Goal: Task Accomplishment & Management: Complete application form

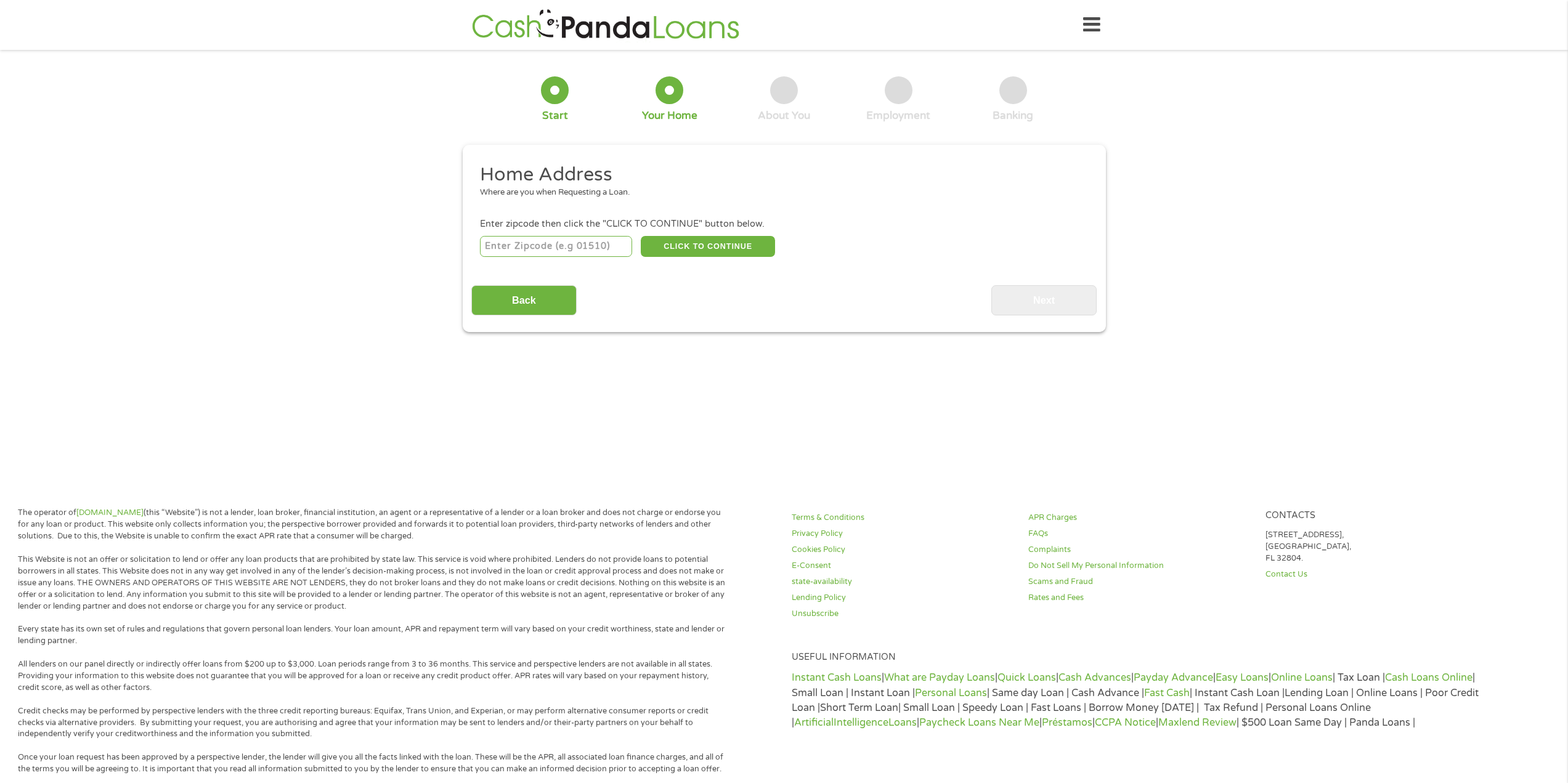
click at [588, 247] on input "number" at bounding box center [556, 246] width 152 height 21
click at [837, 282] on div "Back Next" at bounding box center [784, 295] width 625 height 38
click at [532, 248] on input "number" at bounding box center [556, 246] width 152 height 21
type input "92083"
click at [692, 246] on button "CLICK TO CONTINUE" at bounding box center [708, 246] width 134 height 21
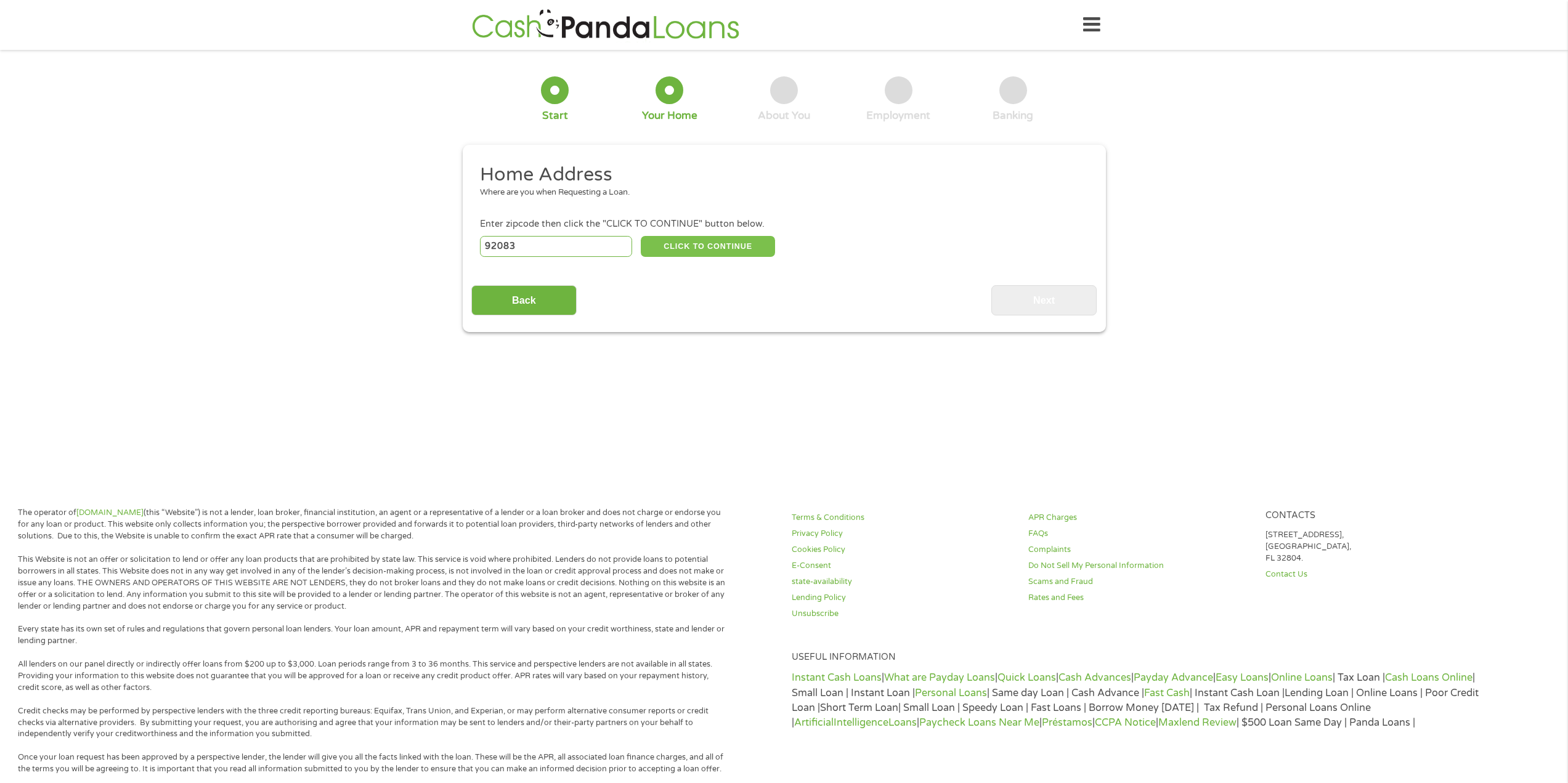
type input "92083"
type input "Vista"
select select "[US_STATE]"
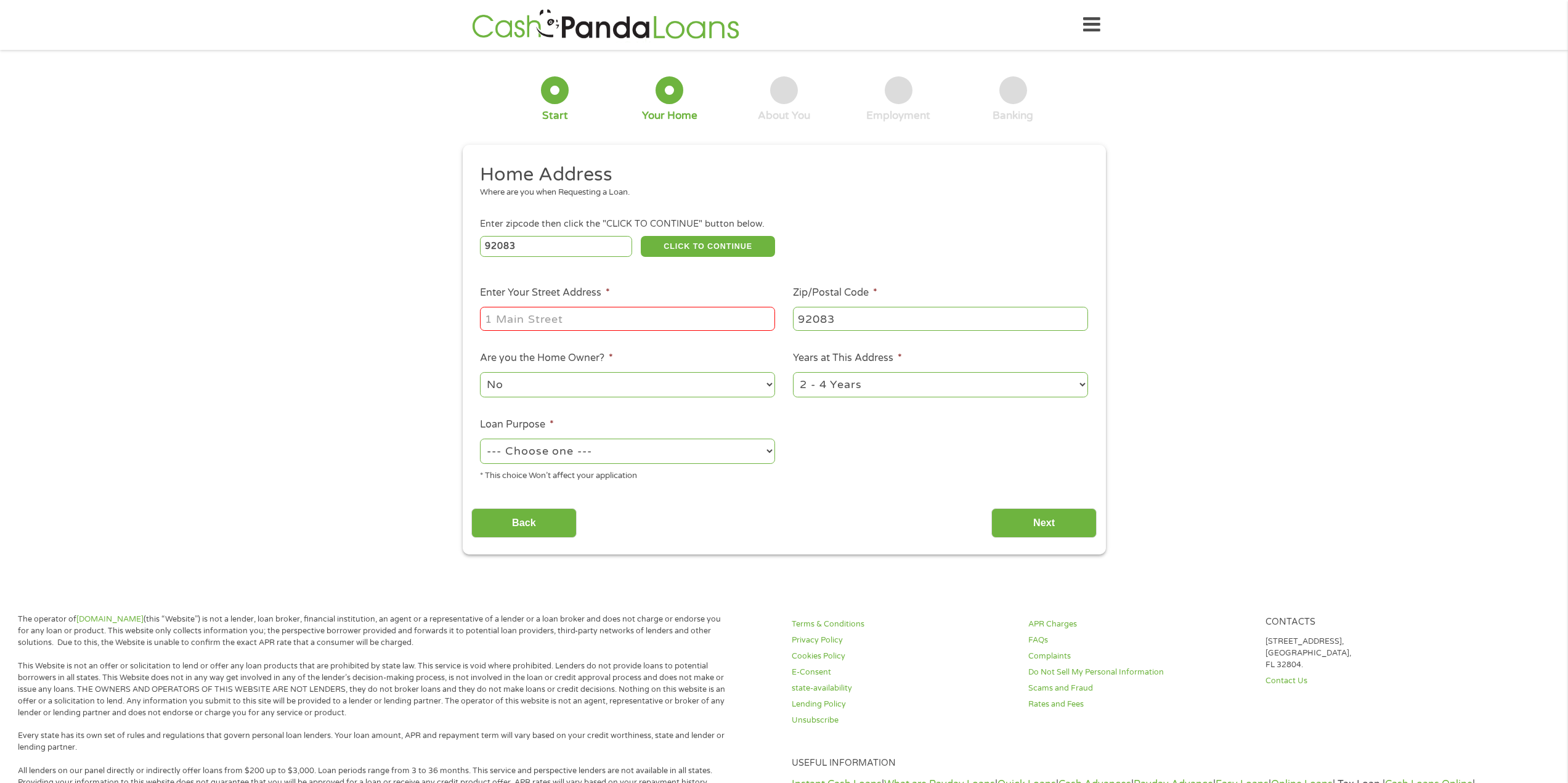
click at [641, 317] on input "Enter Your Street Address *" at bounding box center [627, 318] width 295 height 24
type input "[STREET_ADDRESS]"
click at [849, 386] on select "1 Year or less 1 - 2 Years 2 - 4 Years Over 4 Years" at bounding box center [940, 385] width 295 height 26
select select "60months"
click at [793, 372] on select "1 Year or less 1 - 2 Years 2 - 4 Years Over 4 Years" at bounding box center [940, 385] width 295 height 26
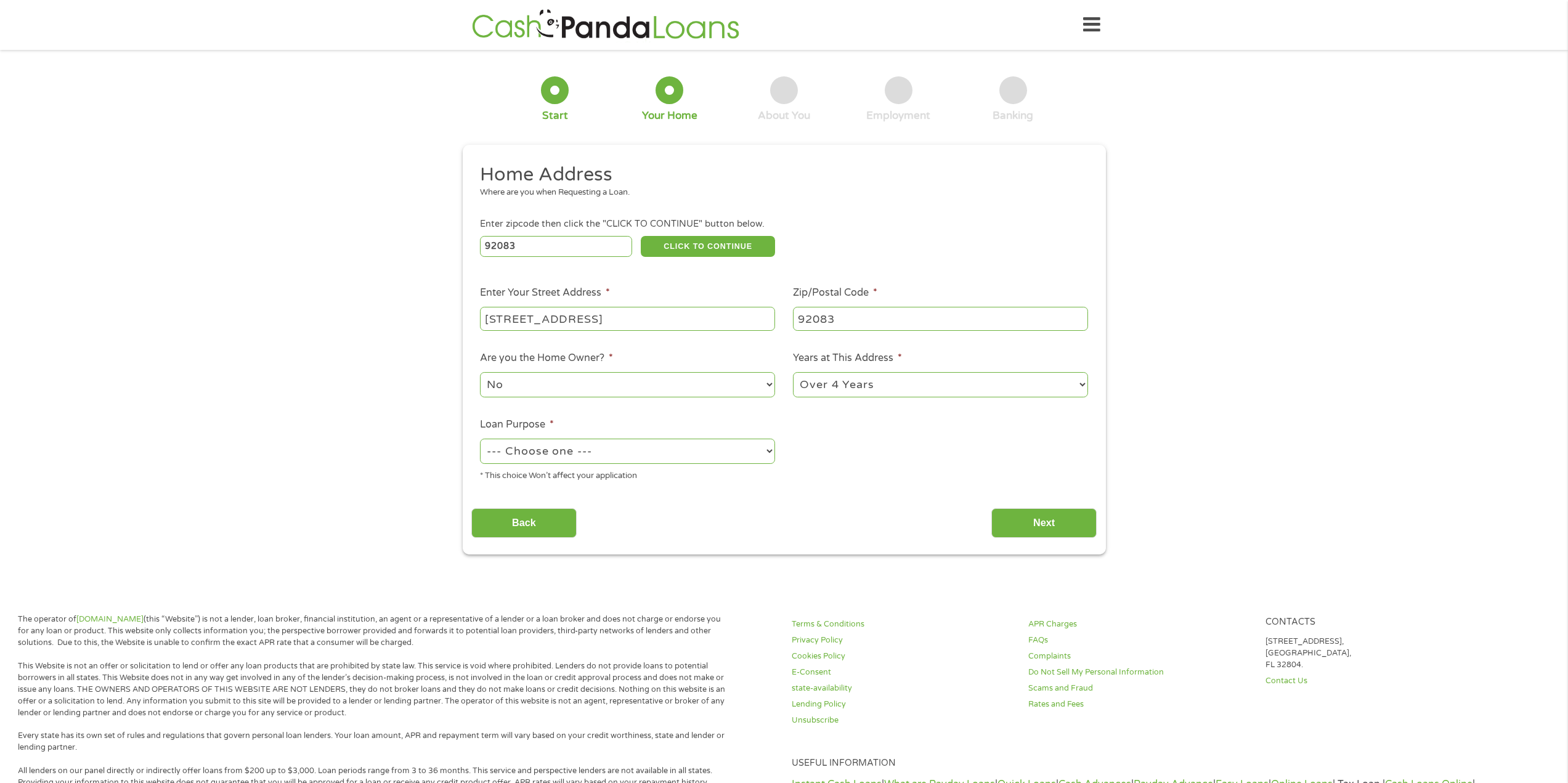
click at [601, 458] on select "--- Choose one --- Pay Bills Debt Consolidation Home Improvement Major Purchase…" at bounding box center [627, 452] width 295 height 26
select select "other"
click at [480, 439] on select "--- Choose one --- Pay Bills Debt Consolidation Home Improvement Major Purchase…" at bounding box center [627, 452] width 295 height 26
click at [1072, 524] on input "Next" at bounding box center [1043, 523] width 105 height 30
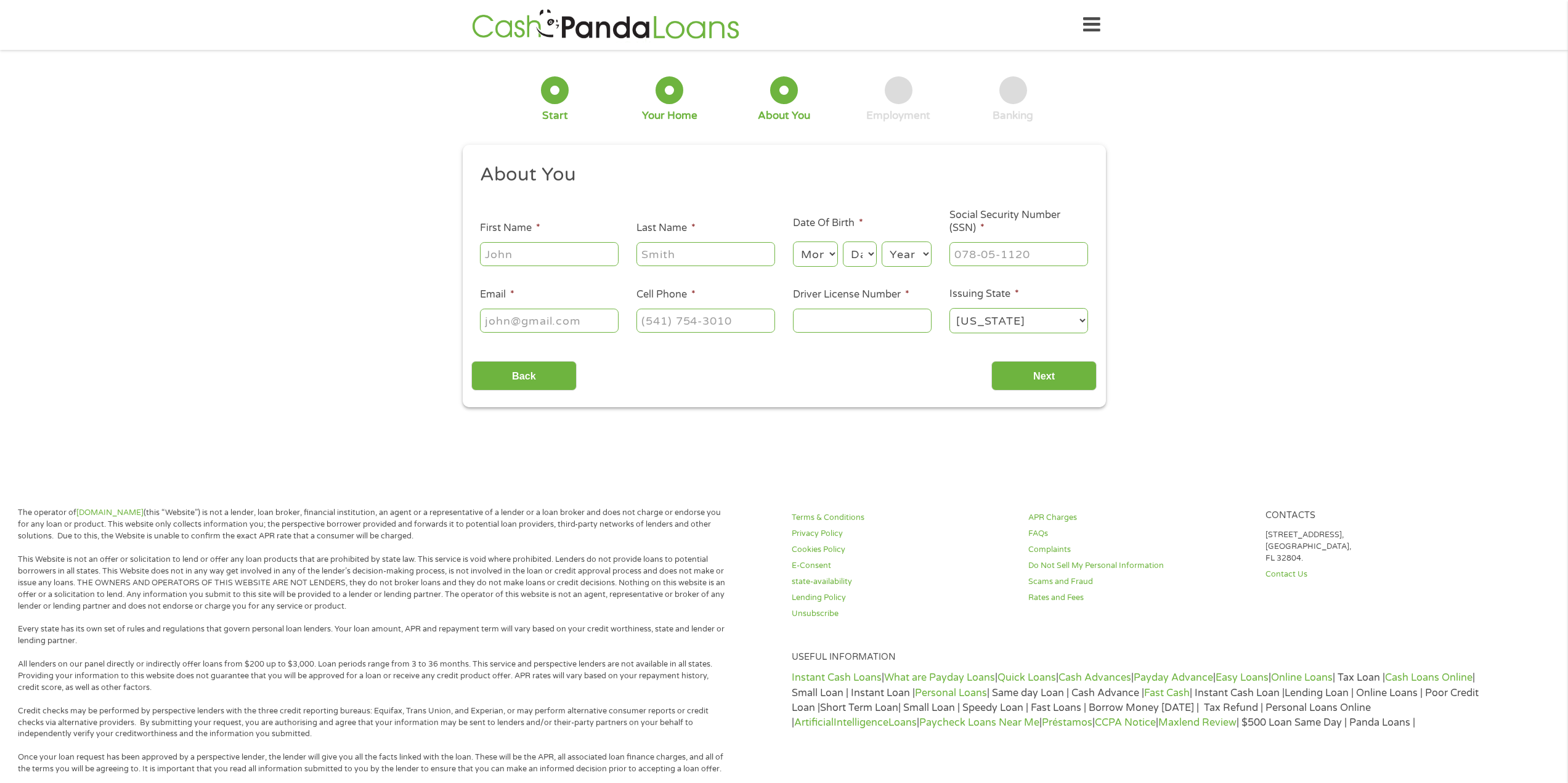
click at [577, 259] on input "First Name *" at bounding box center [549, 254] width 139 height 24
type input "[PERSON_NAME]"
click at [831, 252] on select "Month 1 2 3 4 5 6 7 8 9 10 11 12" at bounding box center [815, 254] width 45 height 26
select select "11"
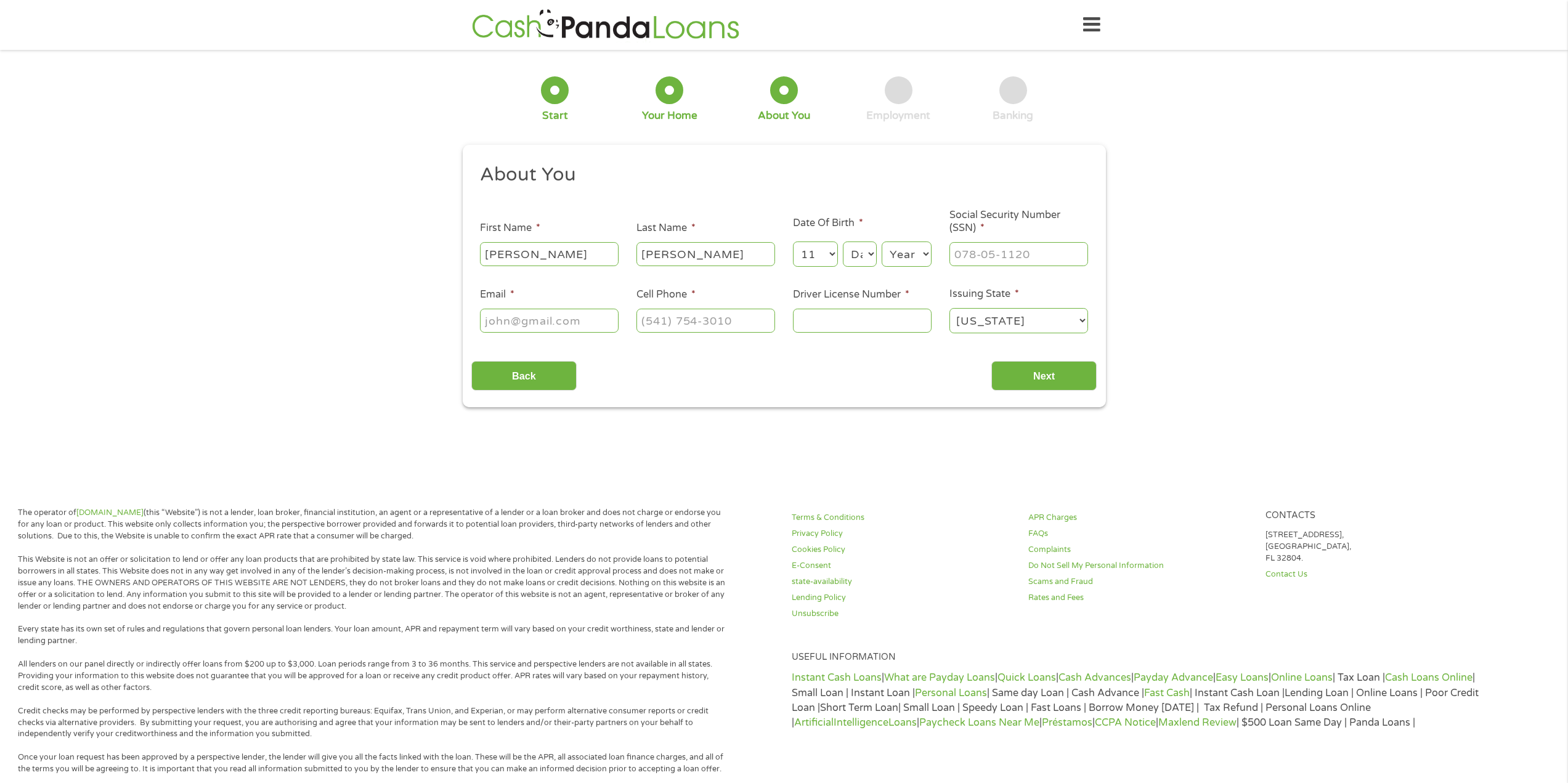
click at [793, 241] on select "Month 1 2 3 4 5 6 7 8 9 10 11 12" at bounding box center [815, 254] width 45 height 26
click at [858, 256] on select "Day 1 2 3 4 5 6 7 8 9 10 11 12 13 14 15 16 17 18 19 20 21 22 23 24 25 26 27 28 …" at bounding box center [859, 254] width 33 height 26
select select "2"
click at [843, 241] on select "Day 1 2 3 4 5 6 7 8 9 10 11 12 13 14 15 16 17 18 19 20 21 22 23 24 25 26 27 28 …" at bounding box center [859, 254] width 33 height 26
click at [916, 262] on select "Year [DATE] 2006 2005 2004 2003 2002 2001 2000 1999 1998 1997 1996 1995 1994 19…" at bounding box center [906, 254] width 50 height 26
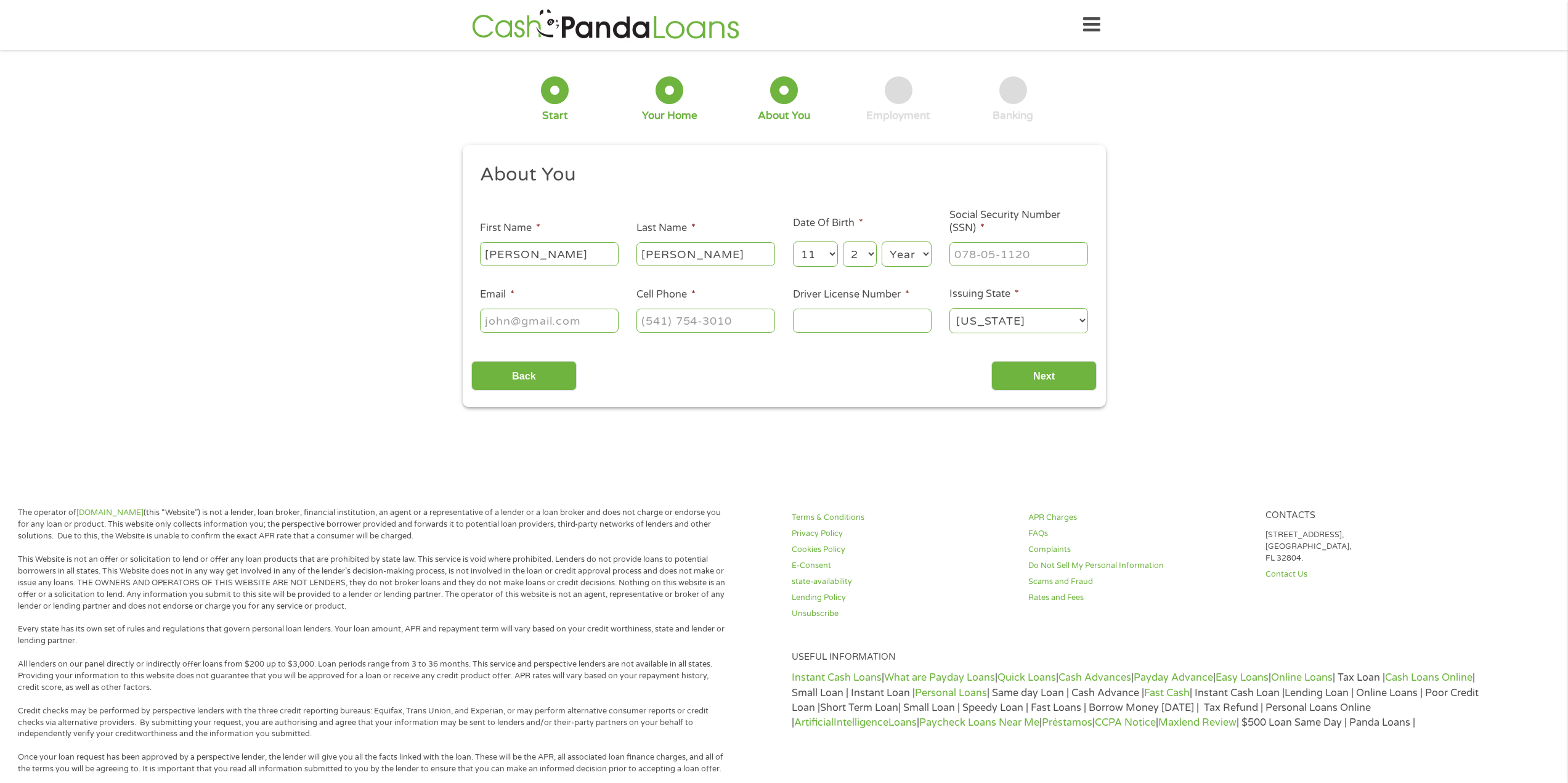
select select "1988"
click at [881, 241] on select "Year [DATE] 2006 2005 2004 2003 2002 2001 2000 1999 1998 1997 1996 1995 1994 19…" at bounding box center [906, 254] width 50 height 26
click at [1009, 252] on input "___-__-____" at bounding box center [1019, 254] width 139 height 24
type input "620-52-2648"
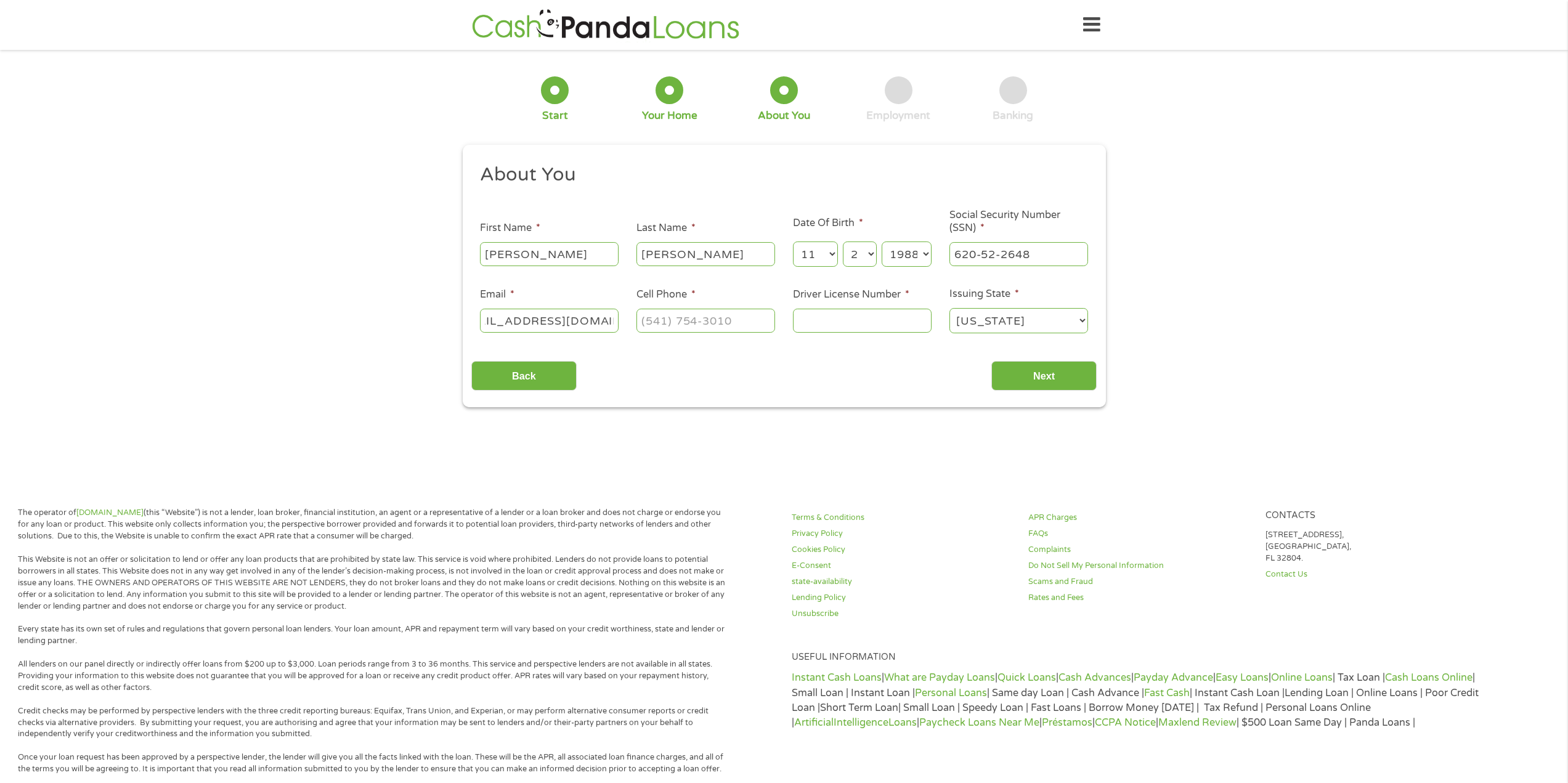
type input "[EMAIL_ADDRESS][DOMAIN_NAME]"
type input "[PHONE_NUMBER]"
type input "D9586401"
click at [1046, 368] on input "Next" at bounding box center [1043, 376] width 105 height 30
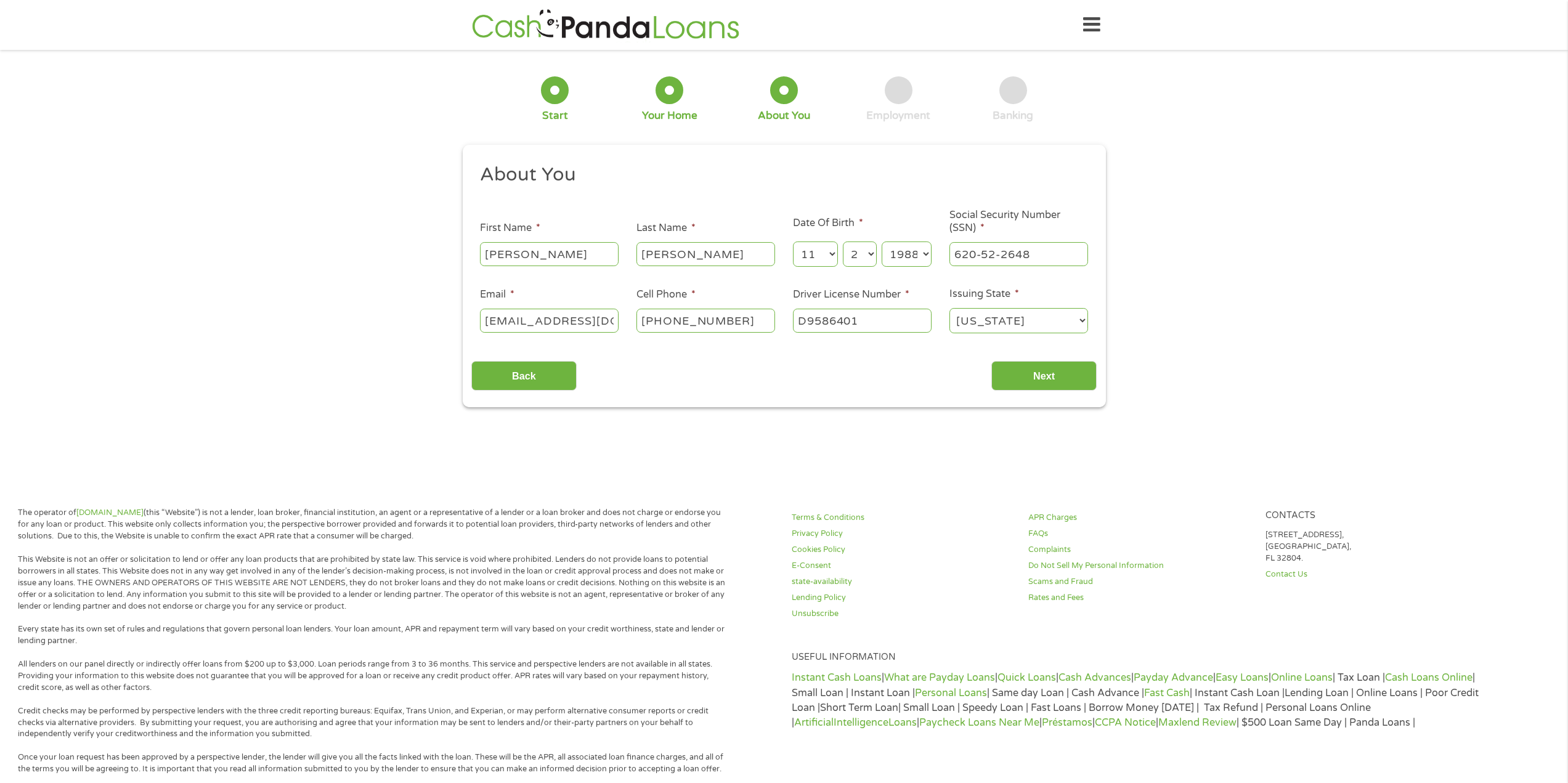
click at [1041, 357] on div "Back Next" at bounding box center [784, 371] width 625 height 38
click at [1043, 374] on input "Next" at bounding box center [1043, 376] width 105 height 30
click at [1011, 323] on select "[US_STATE] [US_STATE] [US_STATE] [US_STATE] [US_STATE] [US_STATE] [US_STATE] [U…" at bounding box center [1019, 321] width 139 height 26
click at [949, 308] on select "[US_STATE] [US_STATE] [US_STATE] [US_STATE] [US_STATE] [US_STATE] [US_STATE] [U…" at bounding box center [1019, 321] width 139 height 26
click at [1026, 384] on input "Next" at bounding box center [1043, 376] width 105 height 30
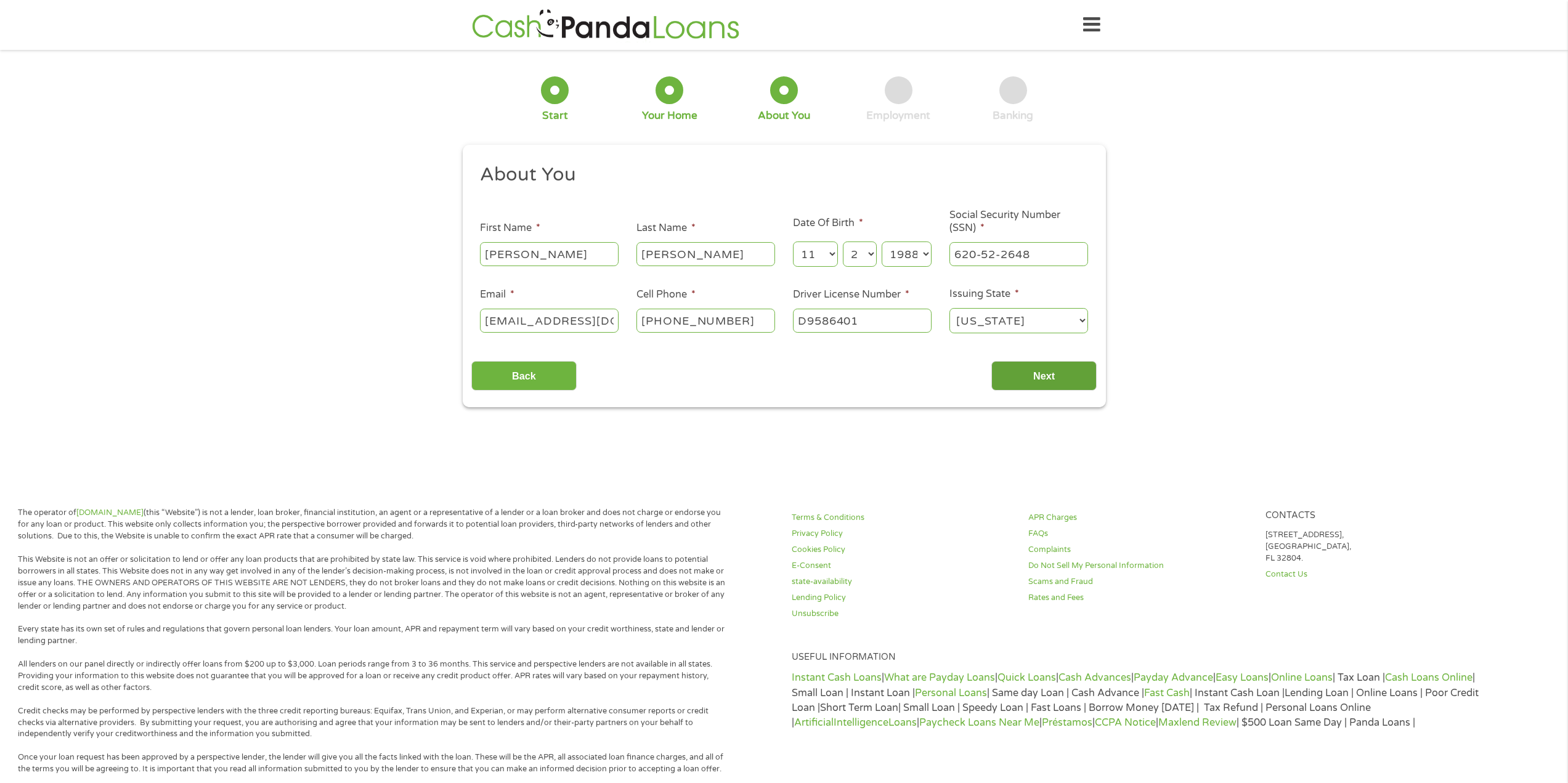
scroll to position [5, 5]
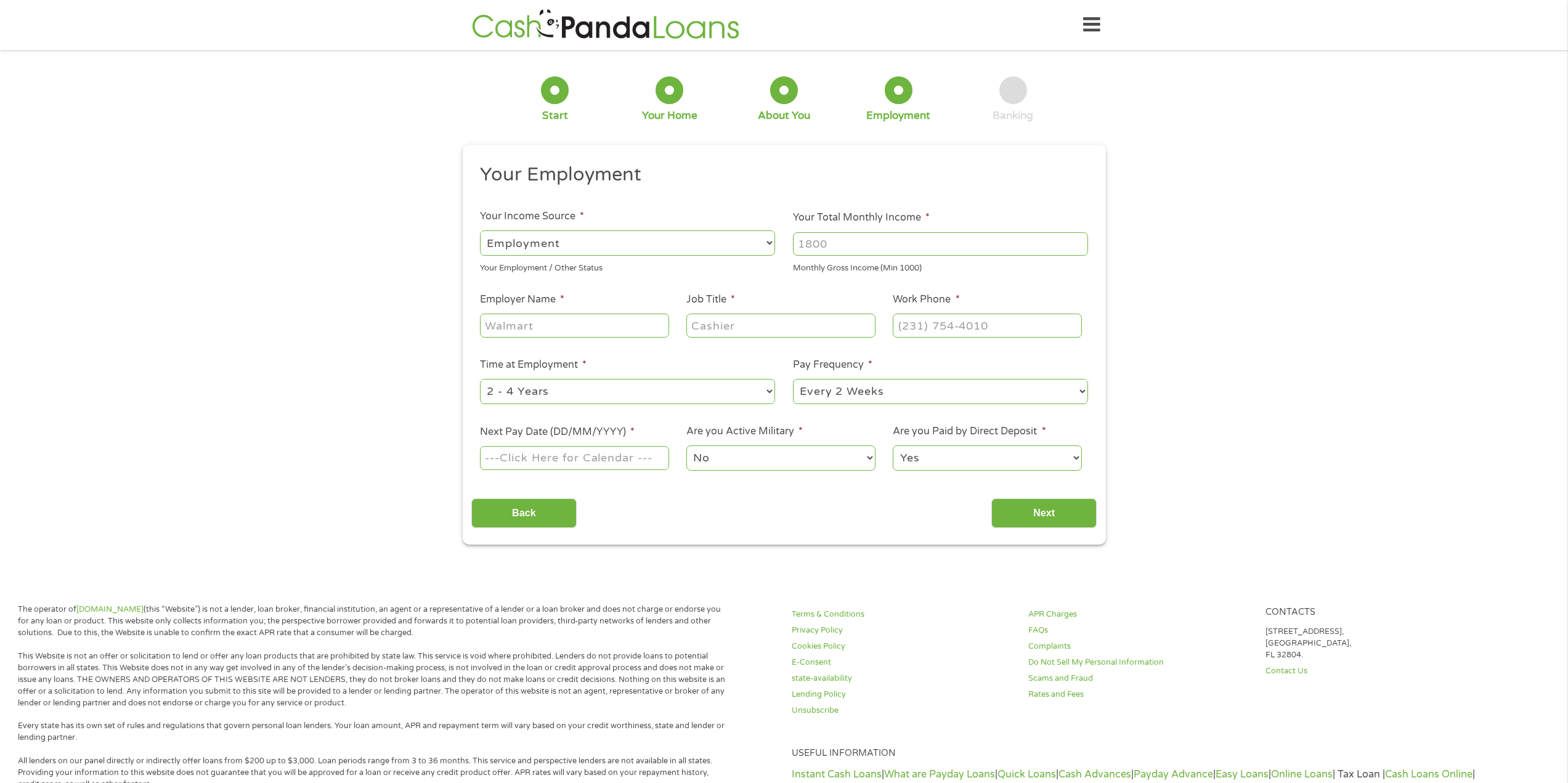
click at [537, 244] on select "--- Choose one --- Employment [DEMOGRAPHIC_DATA] Benefits" at bounding box center [627, 243] width 295 height 26
click at [830, 244] on input "Your Total Monthly Income *" at bounding box center [940, 244] width 295 height 24
click at [939, 242] on input "Your Total Monthly Income *" at bounding box center [940, 244] width 295 height 24
type input "4100.00"
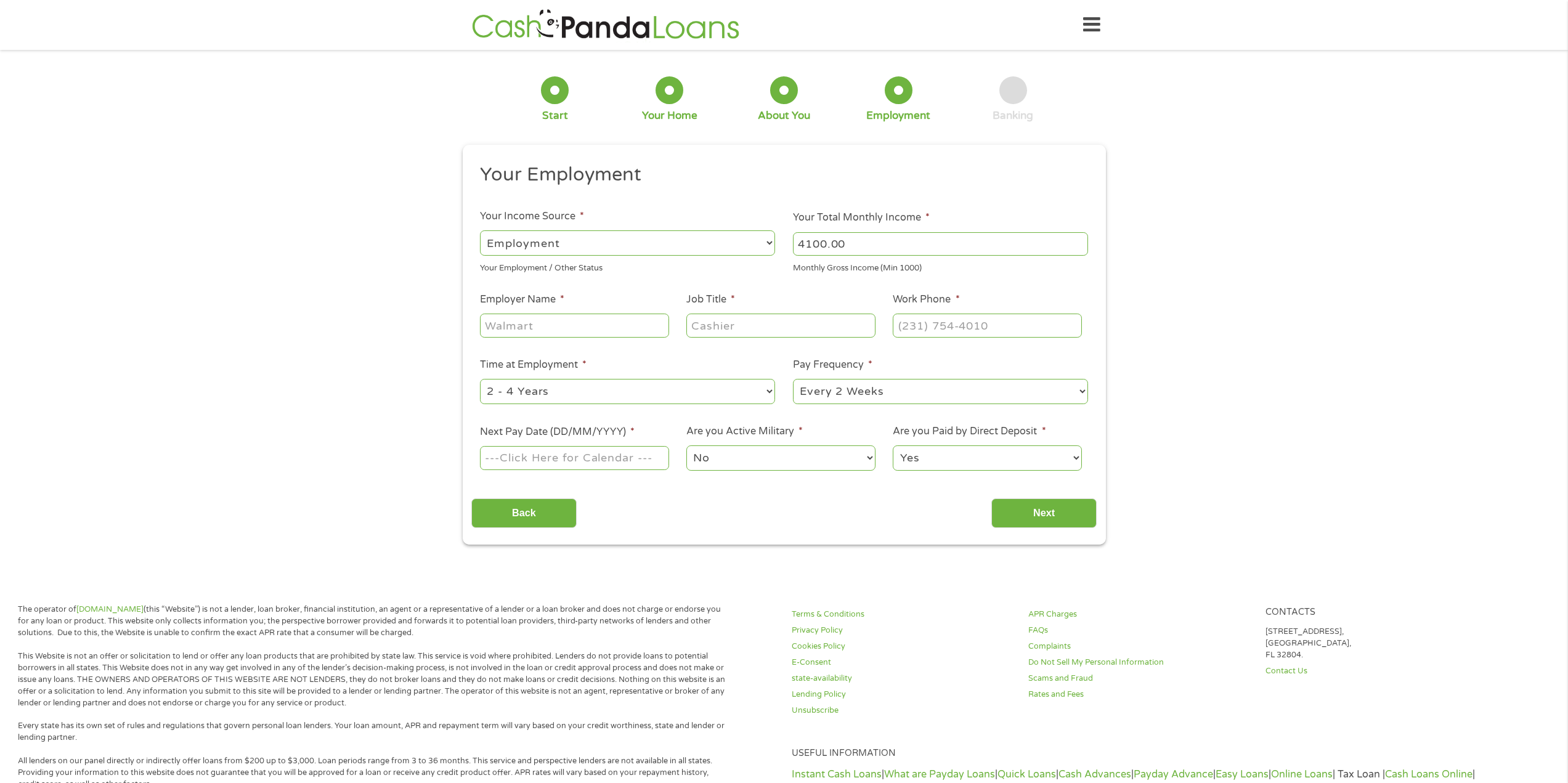
click at [523, 329] on input "Employer Name *" at bounding box center [574, 326] width 188 height 24
type input "APPLEONE"
type input "Project Engineer"
type input "[PHONE_NUMBER]"
click at [503, 396] on select "--- Choose one --- 1 Year or less 1 - 2 Years 2 - 4 Years Over 4 Years" at bounding box center [627, 392] width 295 height 26
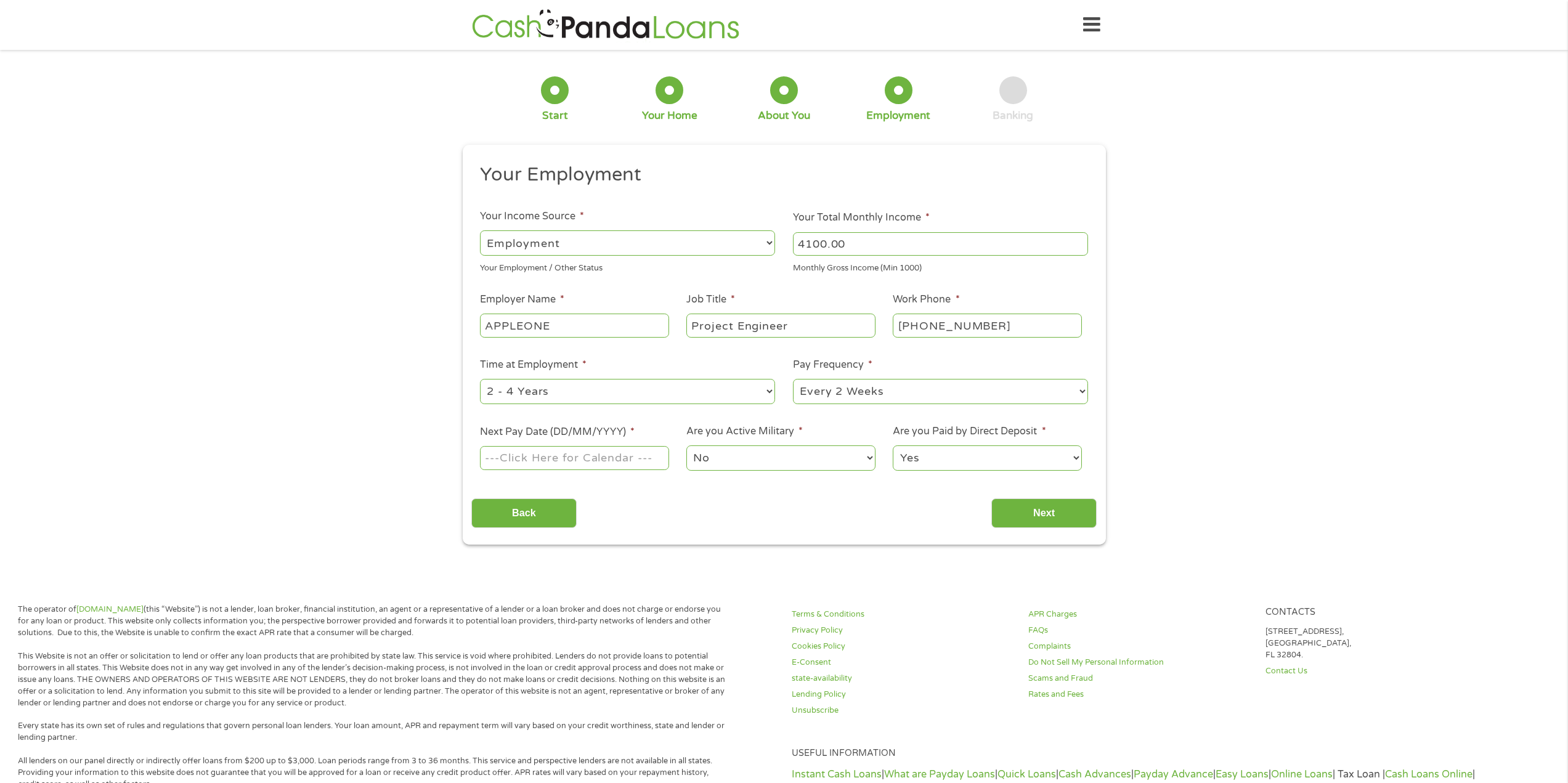
select select "12months"
click at [480, 379] on select "--- Choose one --- 1 Year or less 1 - 2 Years 2 - 4 Years Over 4 Years" at bounding box center [627, 392] width 295 height 26
click at [848, 393] on select "--- Choose one --- Every 2 Weeks Every Week Monthly Semi-Monthly" at bounding box center [940, 392] width 295 height 26
select select "weekly"
click at [793, 379] on select "--- Choose one --- Every 2 Weeks Every Week Monthly Semi-Monthly" at bounding box center [940, 392] width 295 height 26
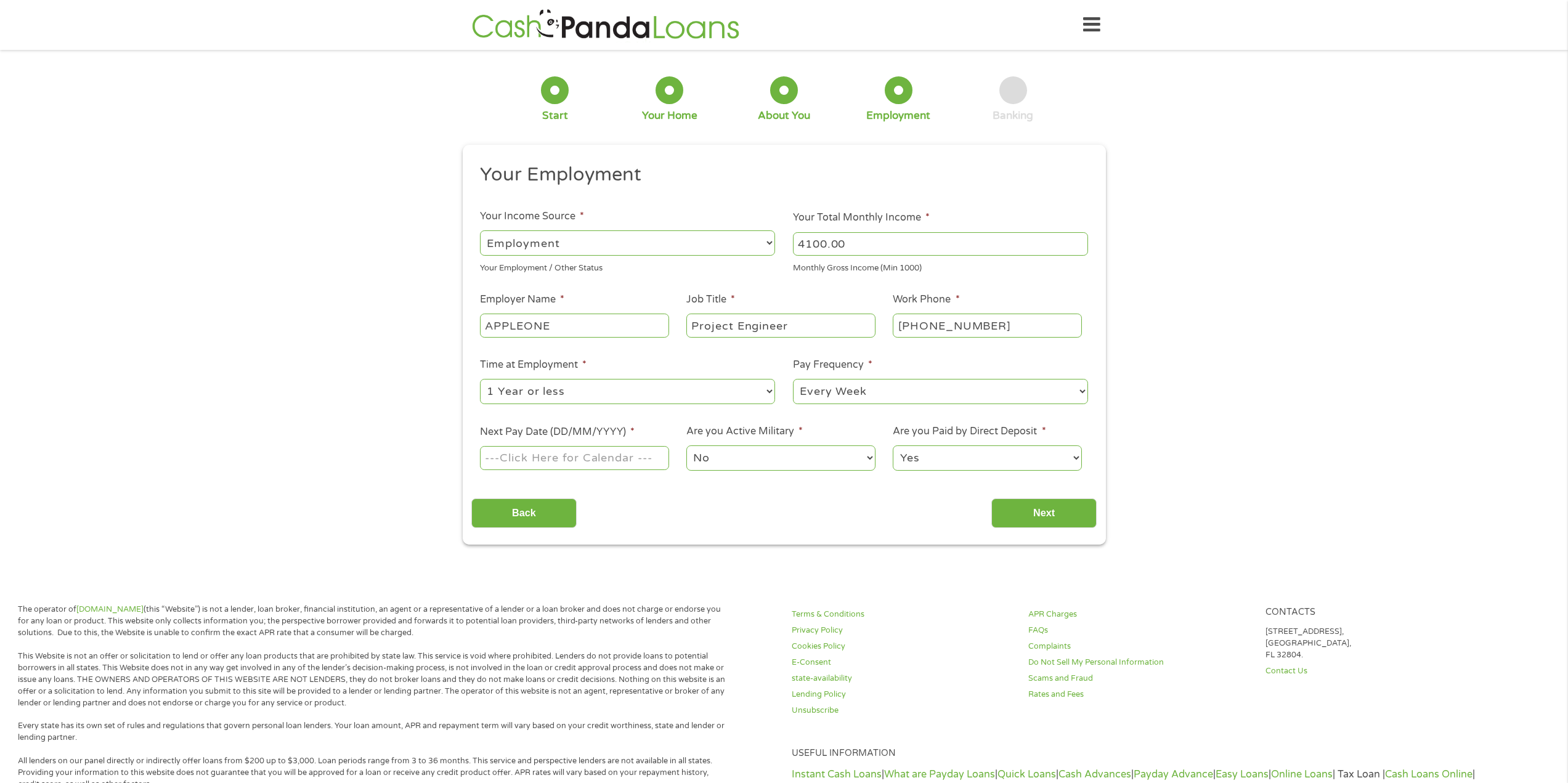
click at [625, 458] on input "Next Pay Date (DD/MM/YYYY) *" at bounding box center [574, 458] width 188 height 24
type input "[DATE]"
click at [1072, 513] on input "Next" at bounding box center [1043, 513] width 105 height 30
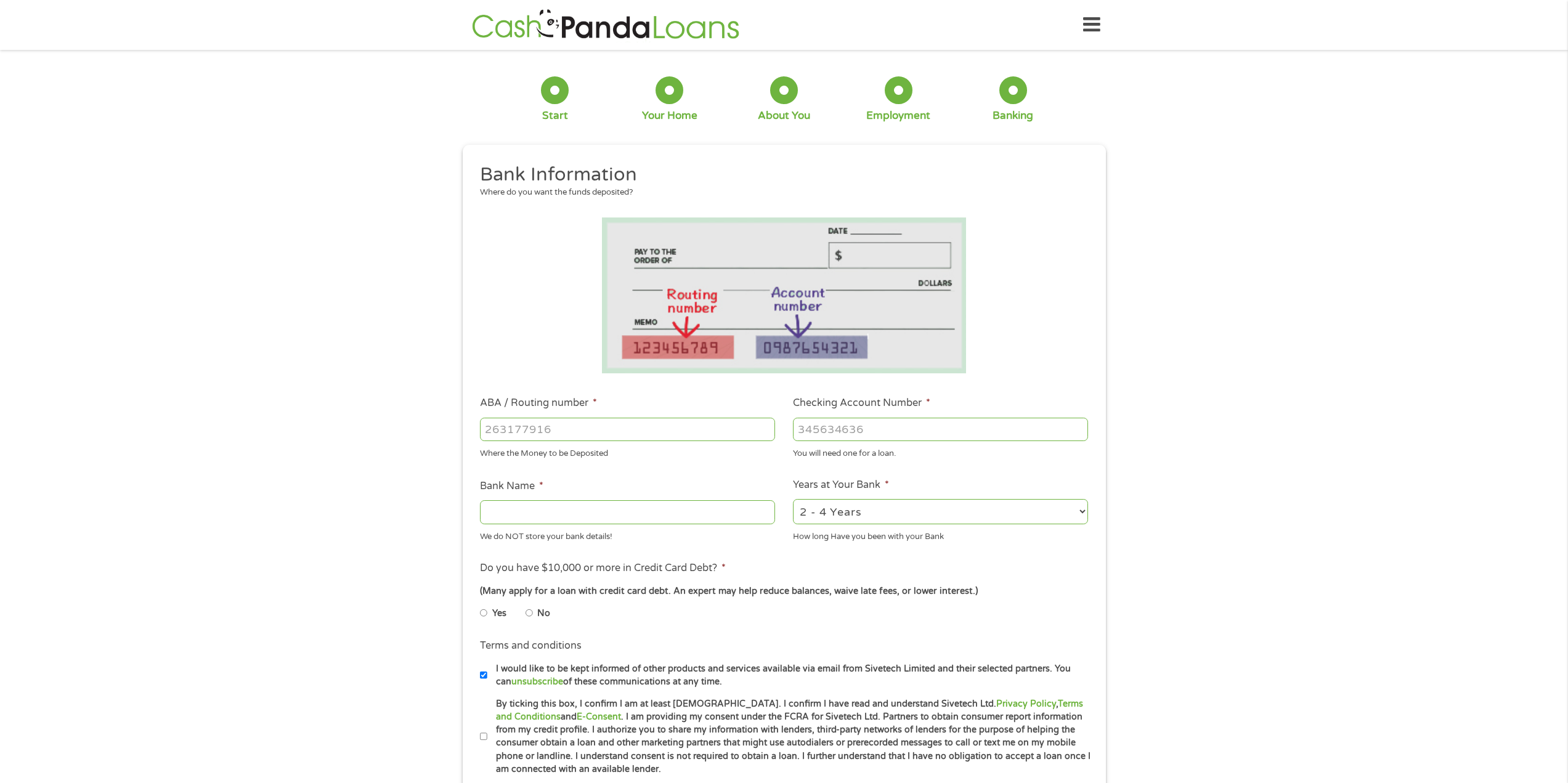
click at [554, 434] on input "ABA / Routing number *" at bounding box center [627, 430] width 295 height 24
type input "322271627"
type input "[PERSON_NAME] [PERSON_NAME] BANK NA"
type input "322271627"
type input "6"
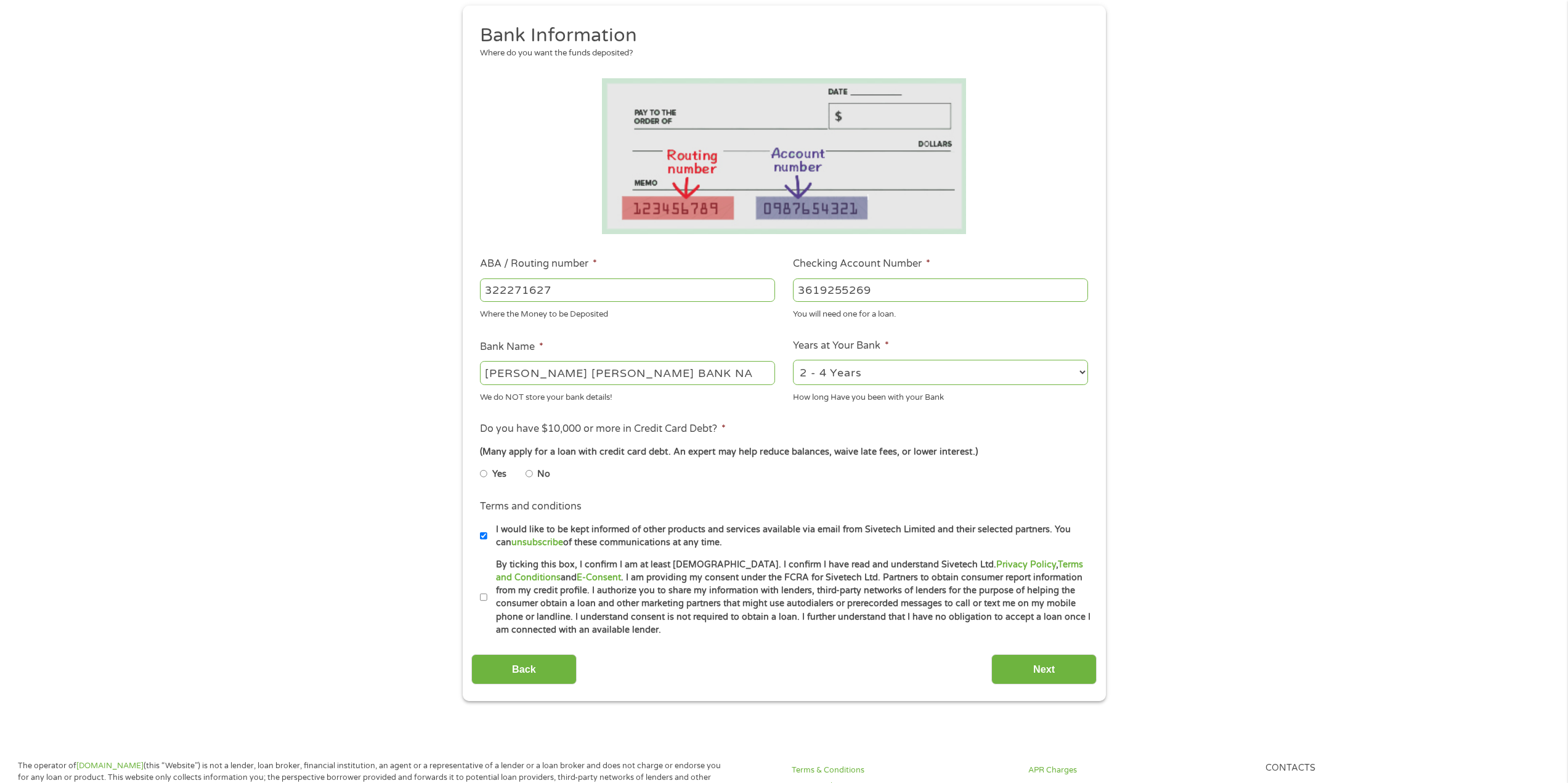
scroll to position [123, 0]
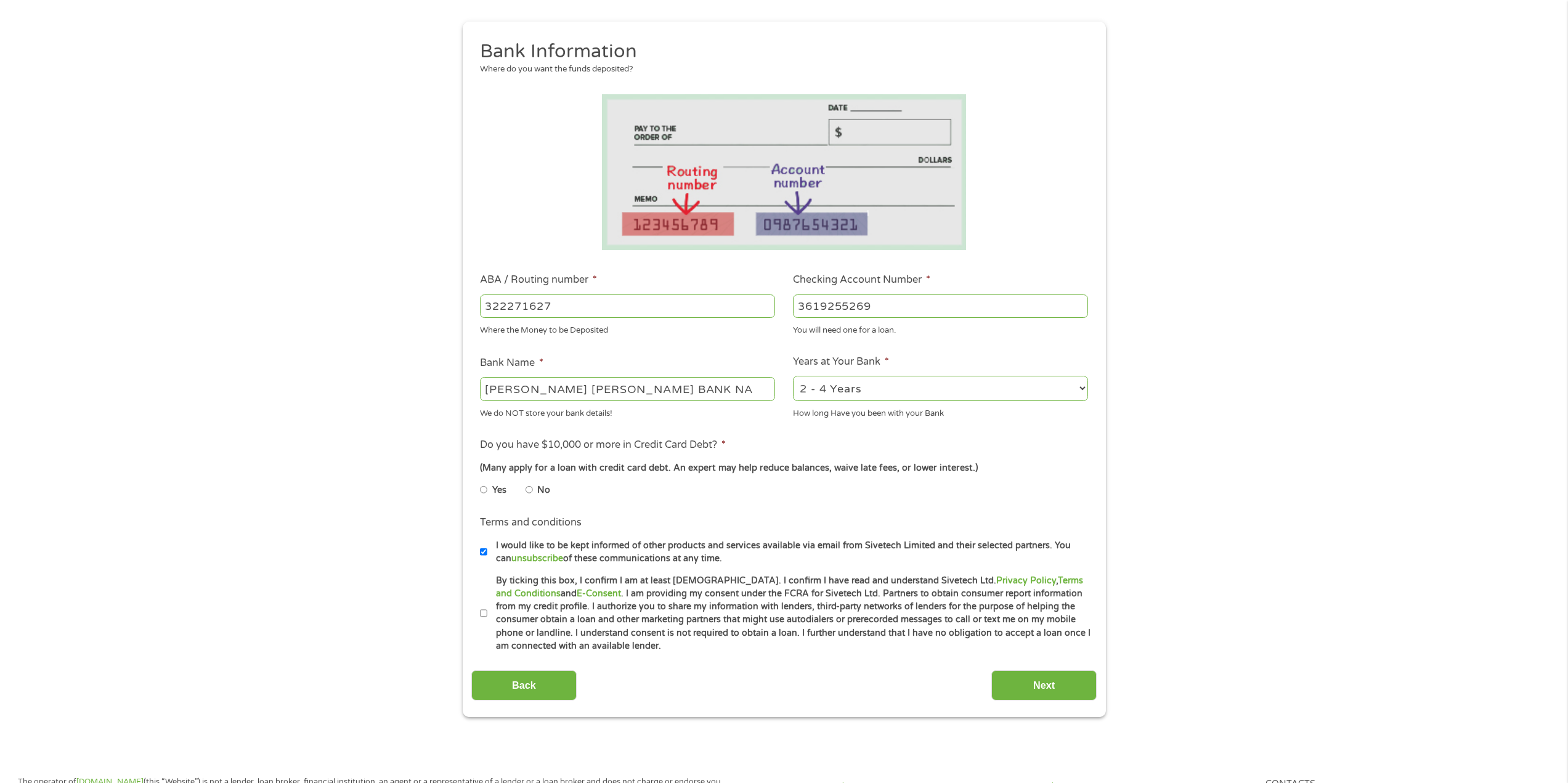
type input "3619255269"
click at [895, 386] on select "2 - 4 Years 6 - 12 Months 1 - 2 Years Over 4 Years" at bounding box center [940, 389] width 295 height 26
select select "60months"
click at [793, 376] on select "2 - 4 Years 6 - 12 Months 1 - 2 Years Over 4 Years" at bounding box center [940, 389] width 295 height 26
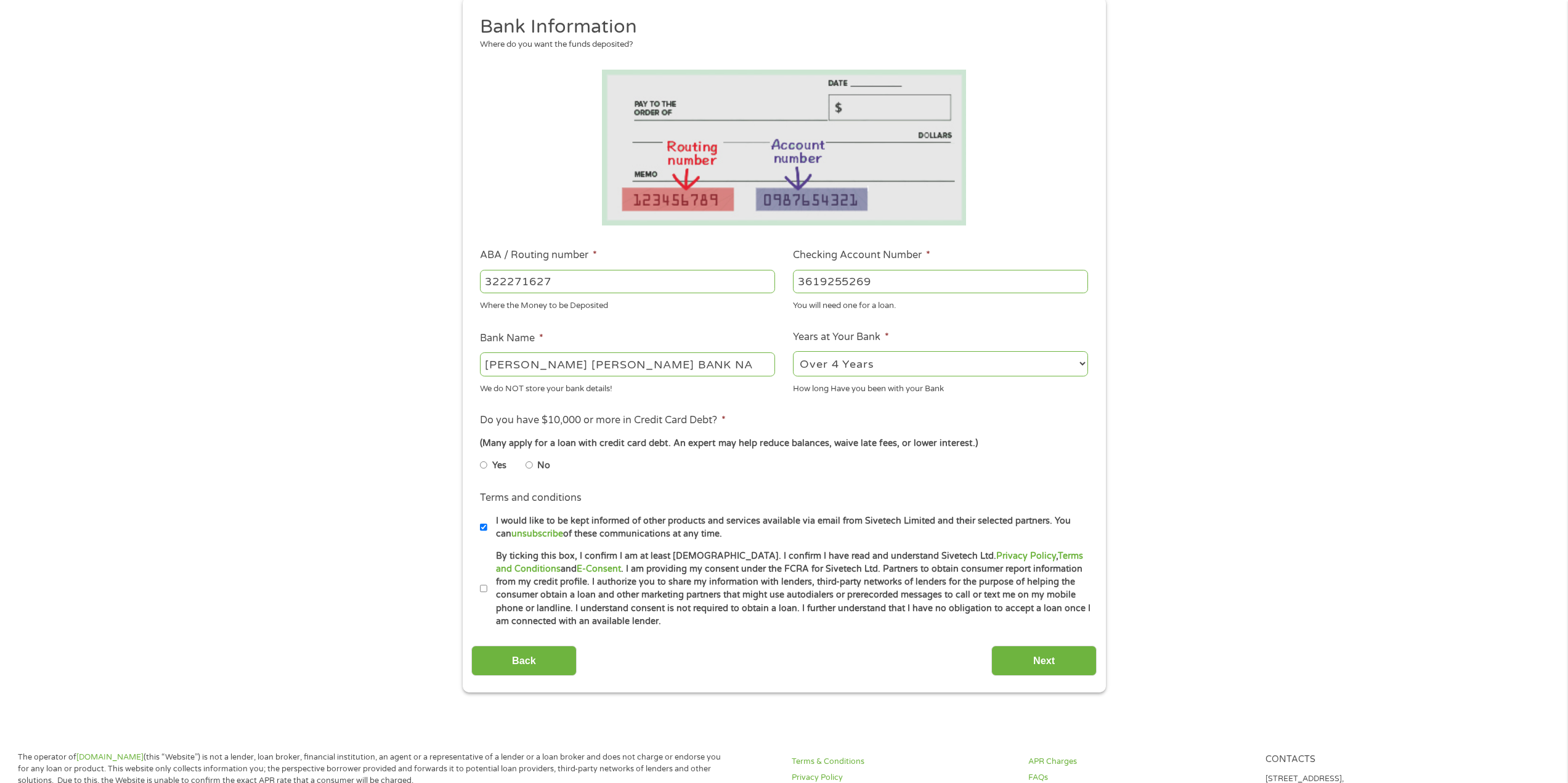
scroll to position [185, 0]
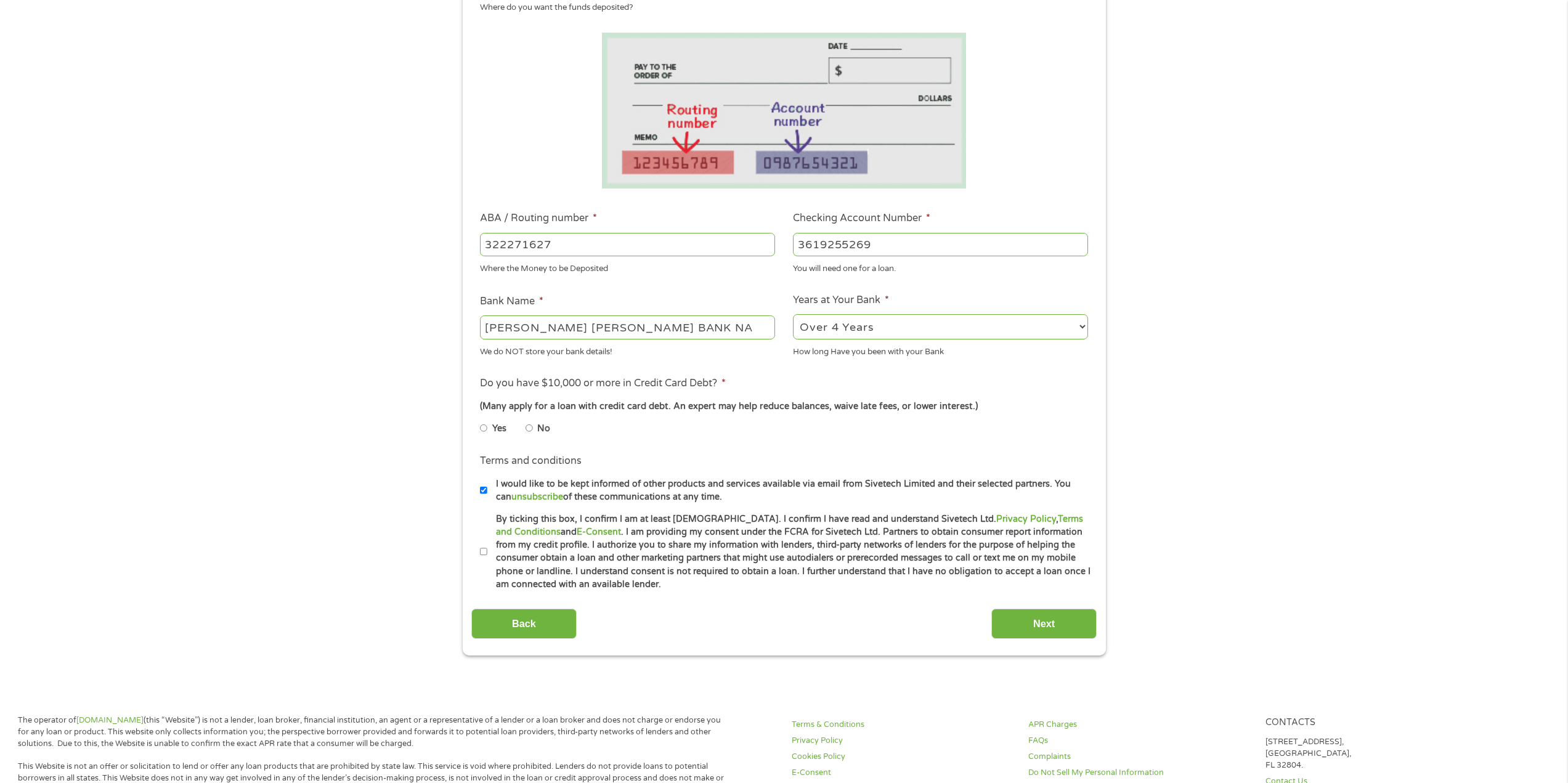
click at [531, 430] on input "No" at bounding box center [529, 428] width 7 height 20
radio input "true"
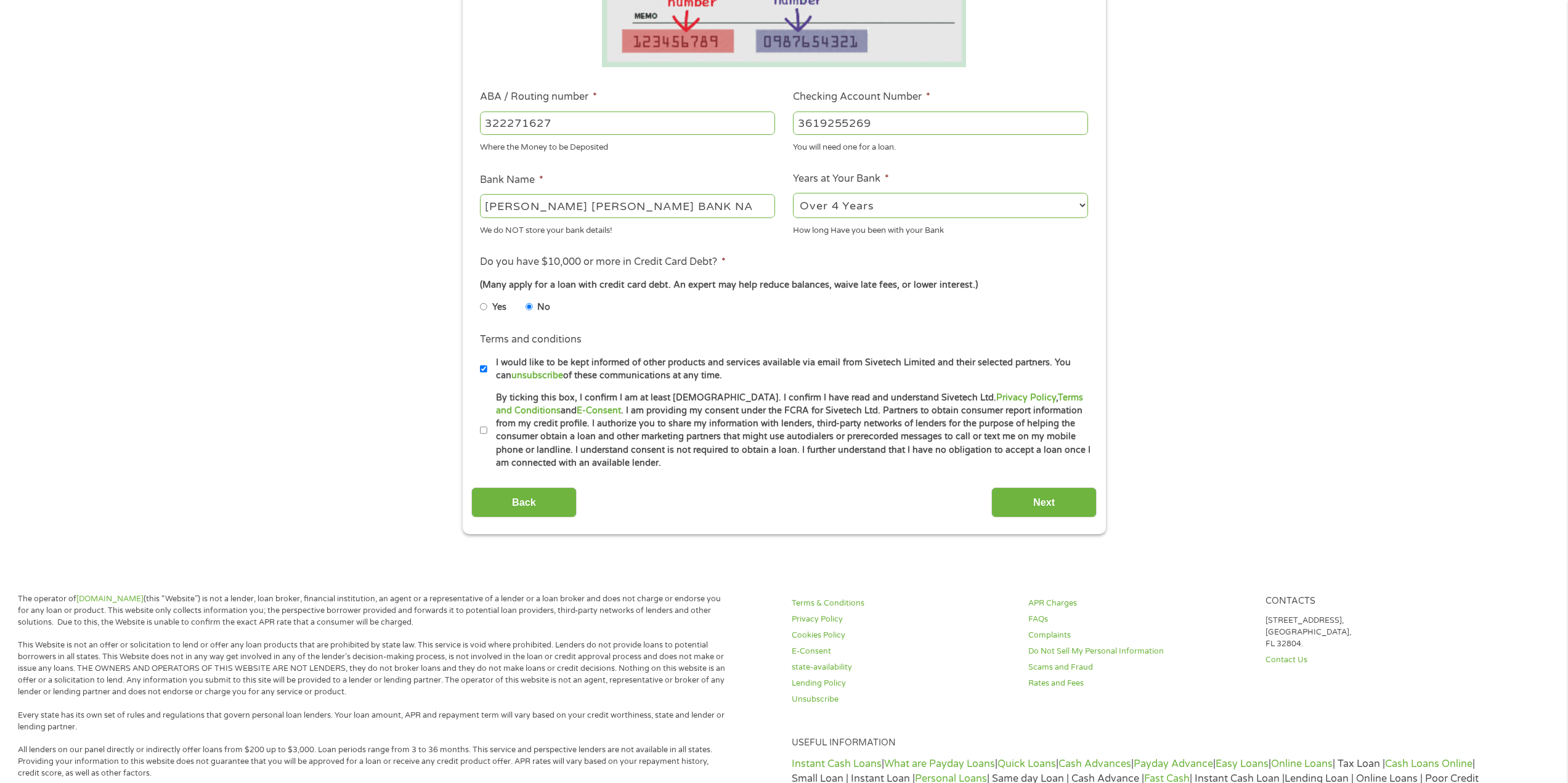
scroll to position [308, 0]
click at [485, 367] on input "I would like to be kept informed of other products and services available via e…" at bounding box center [484, 368] width 7 height 20
checkbox input "false"
click at [484, 427] on input "By ticking this box, I confirm I am at least [DEMOGRAPHIC_DATA]. I confirm I ha…" at bounding box center [484, 429] width 7 height 20
checkbox input "true"
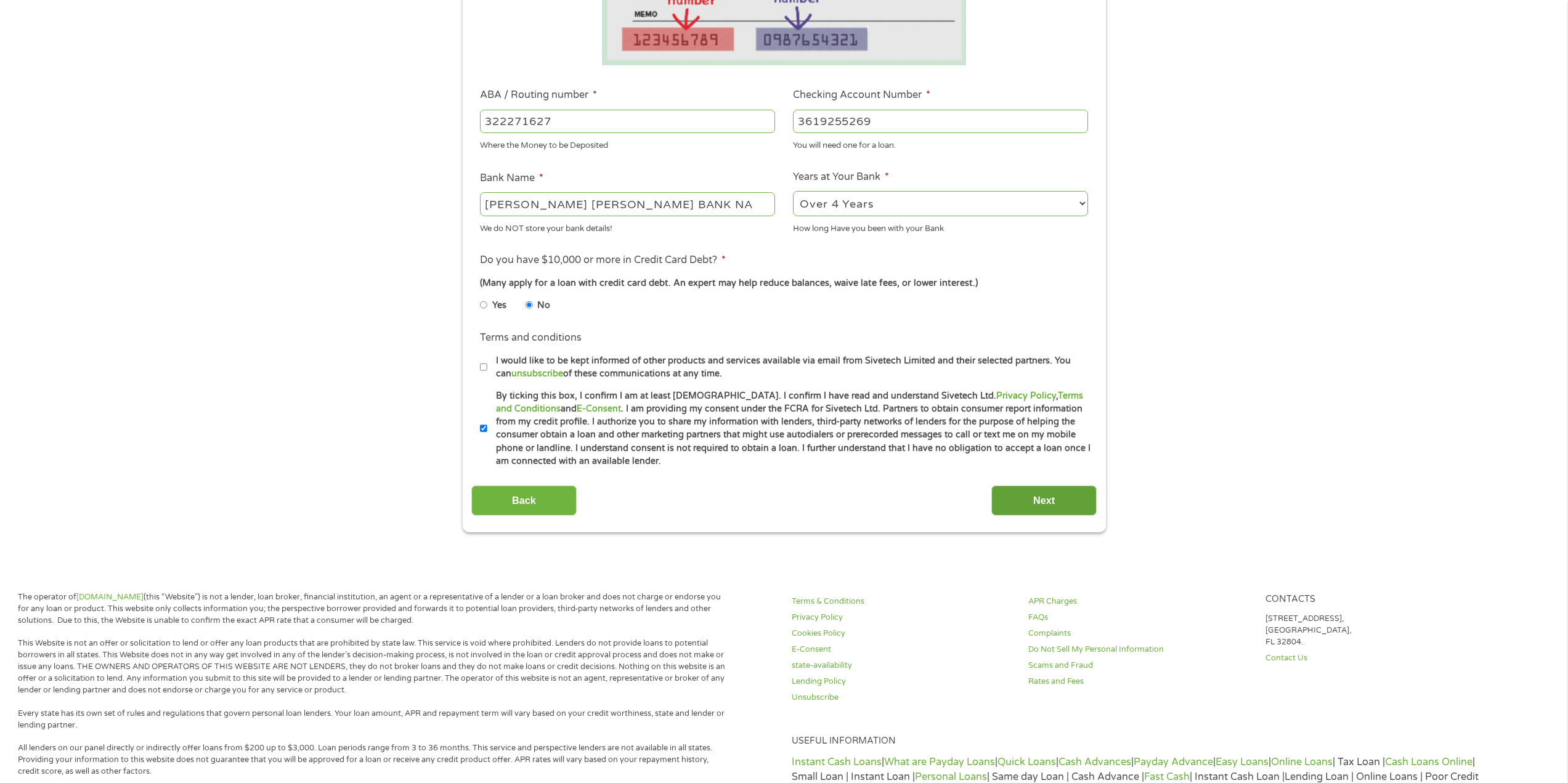
click at [1032, 497] on input "Next" at bounding box center [1043, 500] width 105 height 30
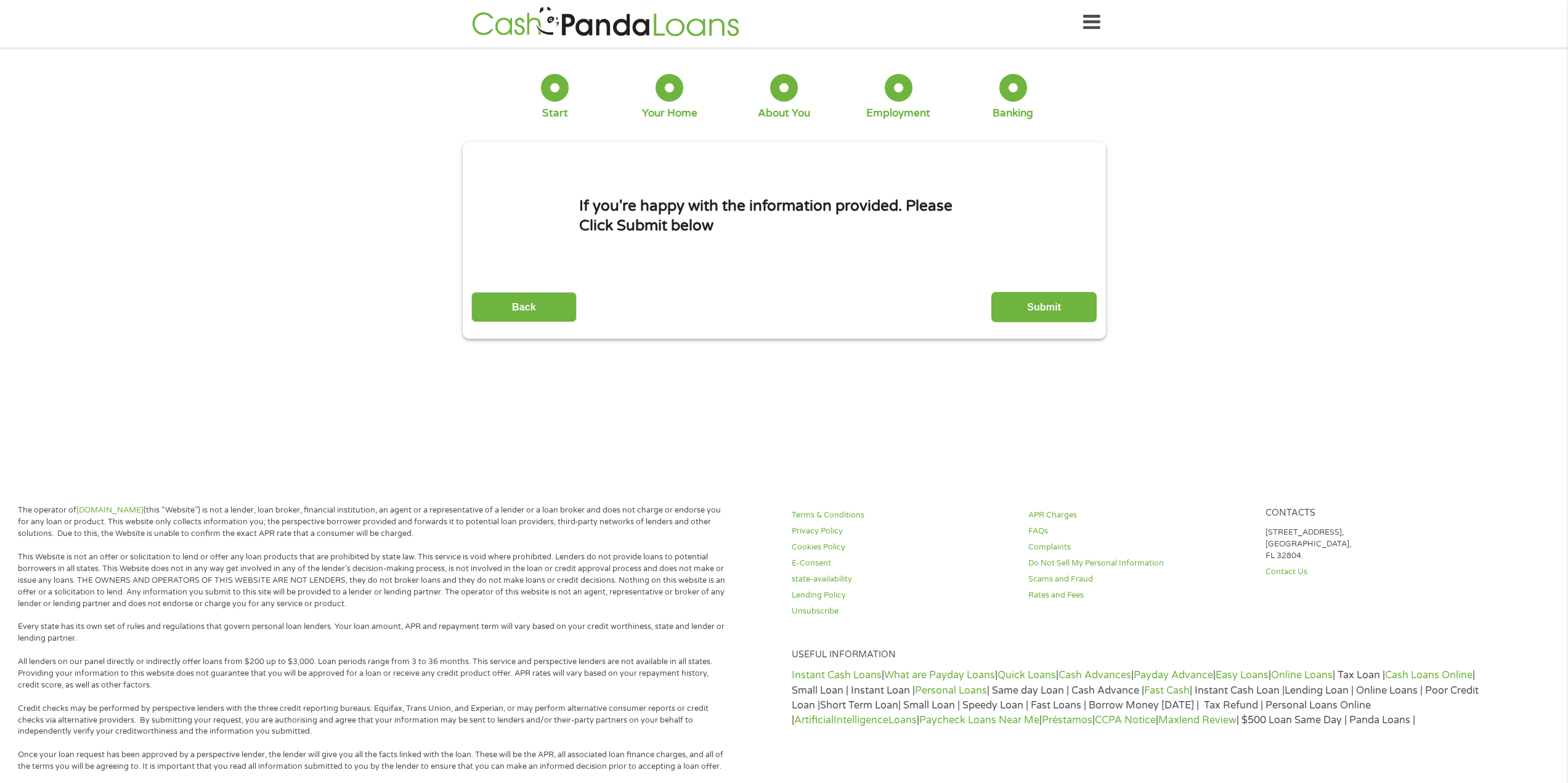
scroll to position [0, 0]
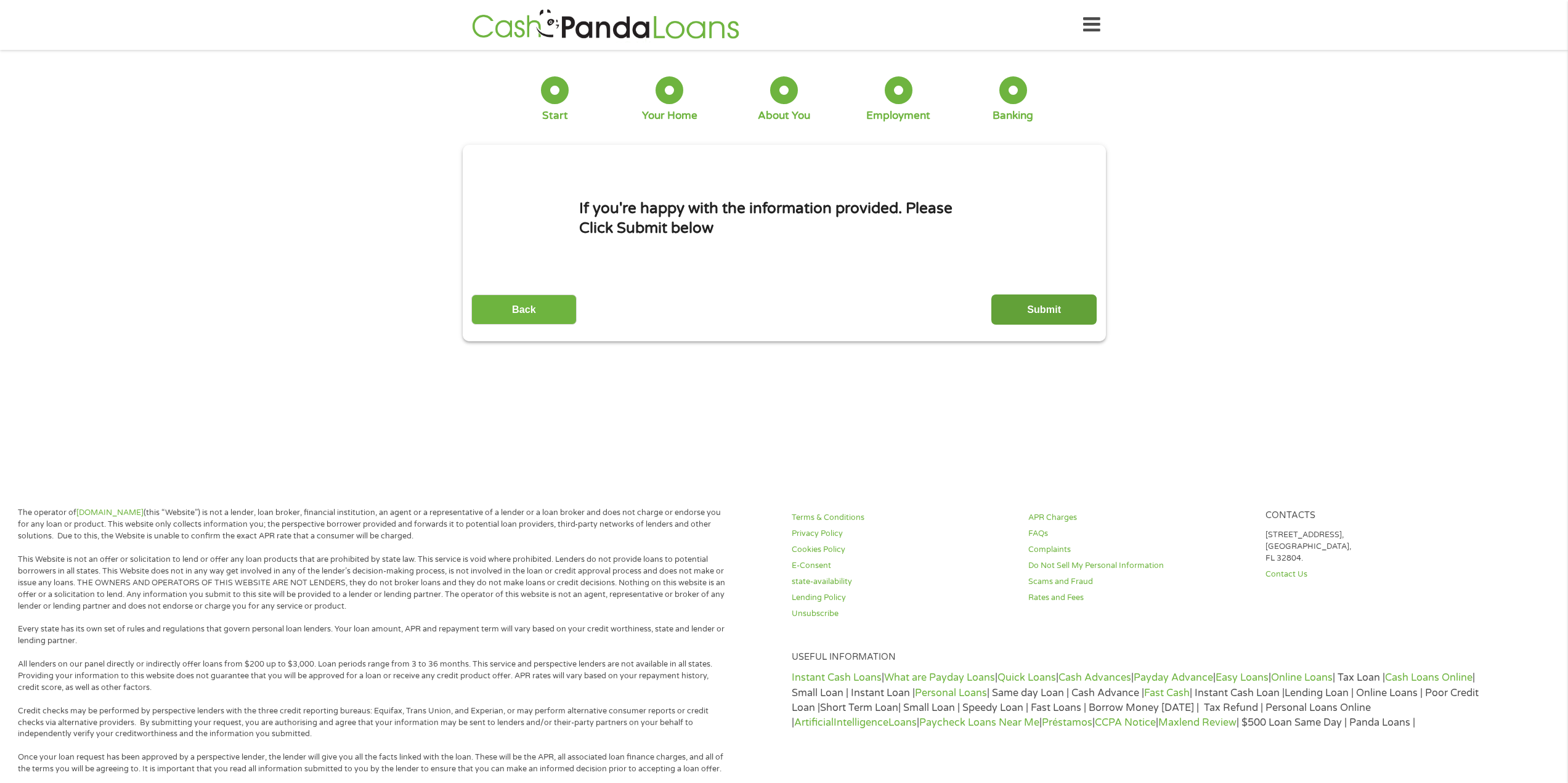
click at [1066, 305] on input "Submit" at bounding box center [1043, 309] width 105 height 30
